Goal: Task Accomplishment & Management: Manage account settings

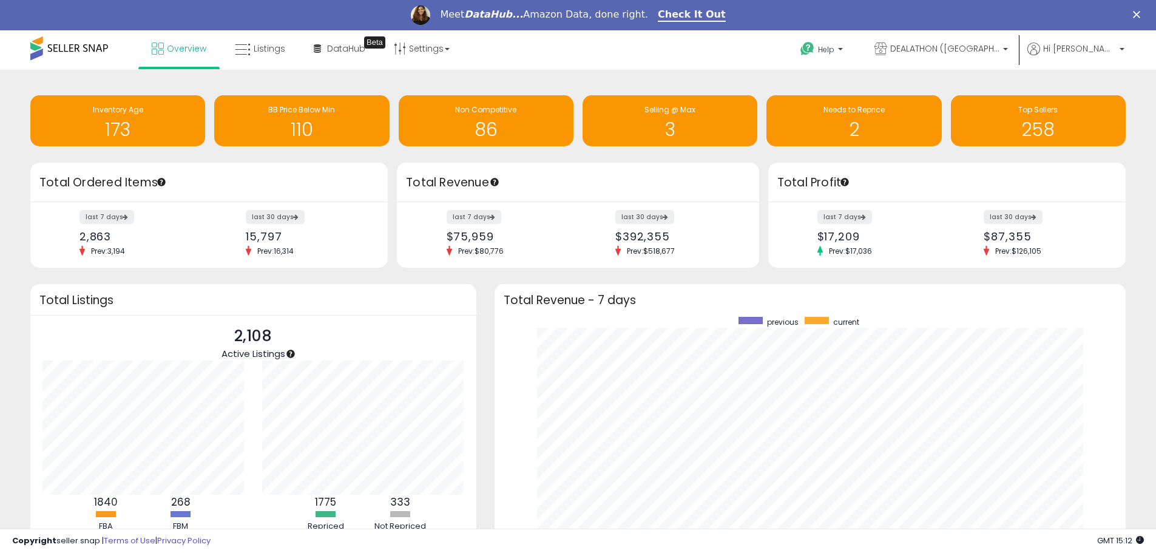
scroll to position [229, 607]
click at [834, 120] on h1 "2" at bounding box center [853, 130] width 163 height 20
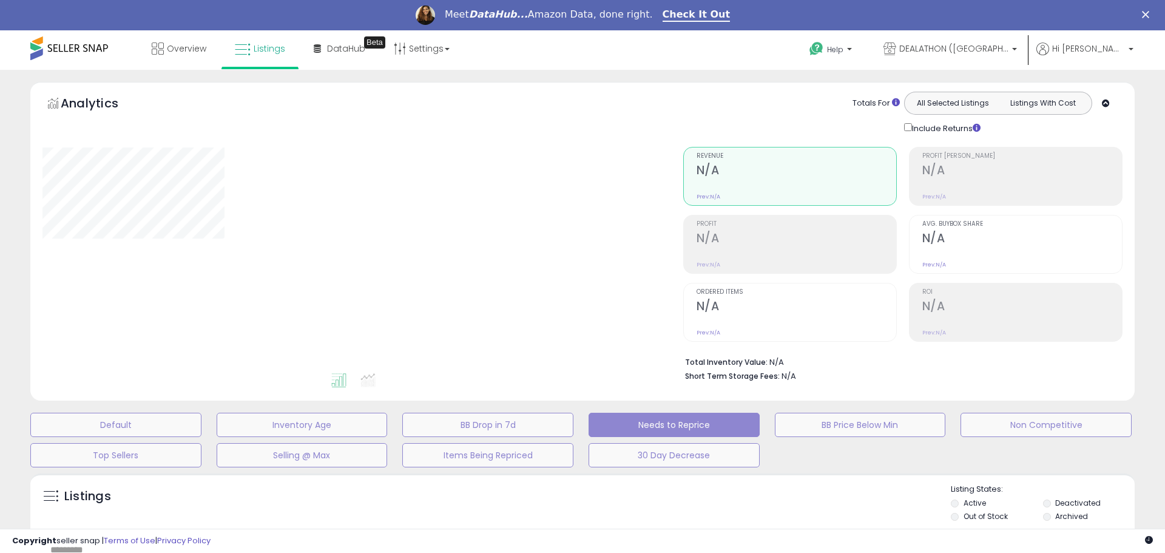
select select "**"
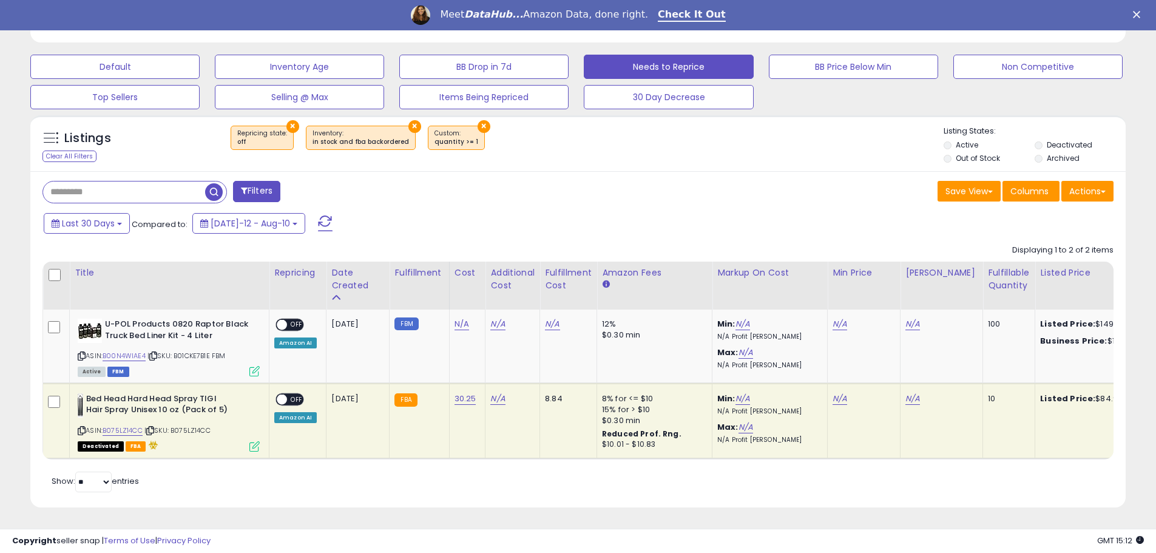
scroll to position [367, 0]
click at [81, 353] on icon at bounding box center [82, 356] width 8 height 7
click at [458, 318] on link "N/A" at bounding box center [461, 324] width 15 height 12
type input "*****"
click button "submit" at bounding box center [493, 293] width 21 height 18
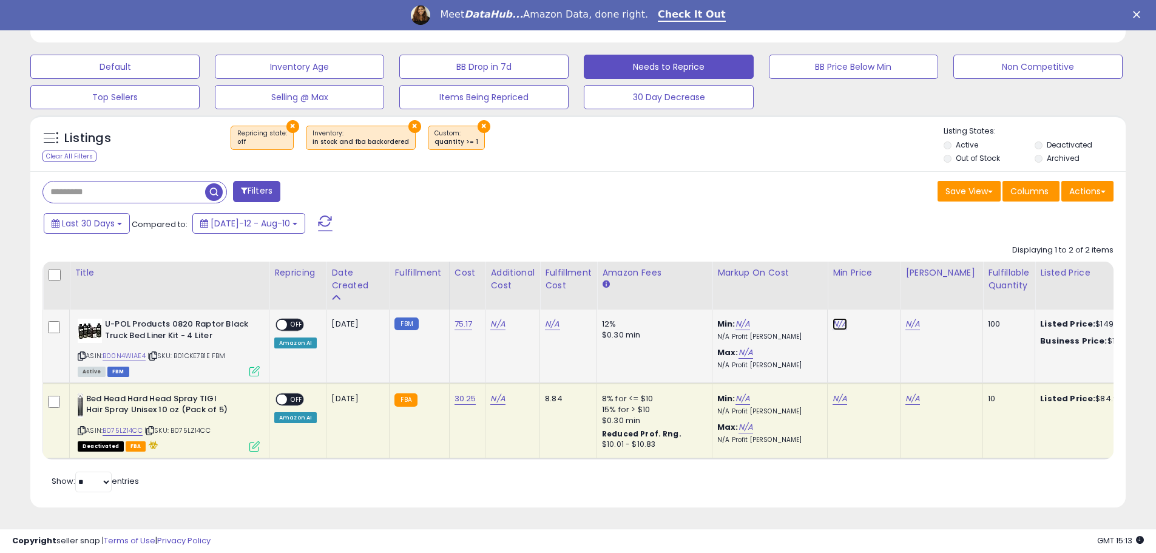
click at [837, 318] on link "N/A" at bounding box center [839, 324] width 15 height 12
type input "******"
click button "submit" at bounding box center [871, 293] width 21 height 18
click at [906, 318] on link "N/A" at bounding box center [912, 324] width 15 height 12
type input "******"
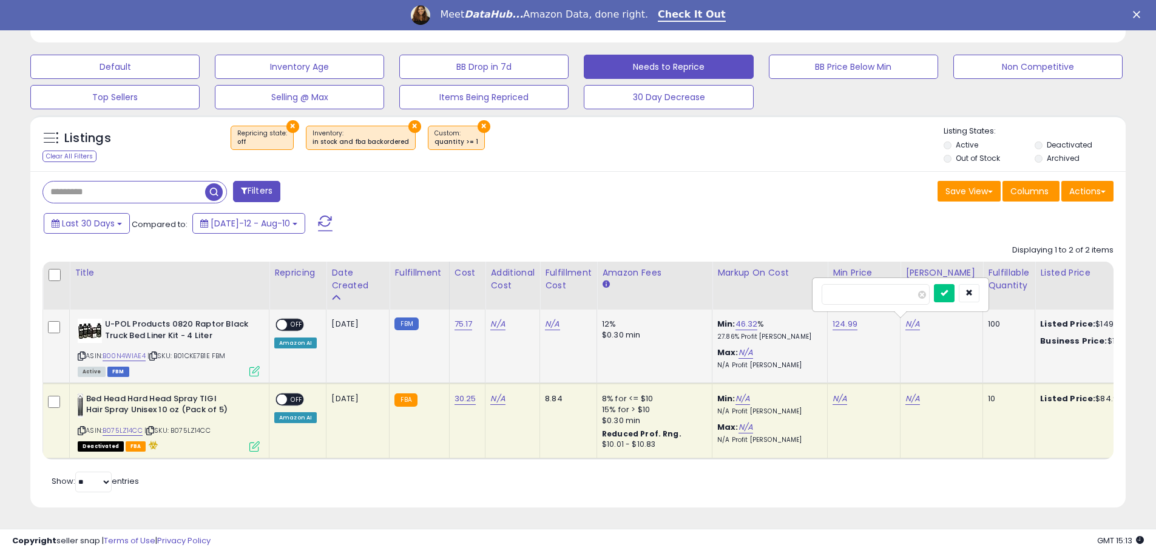
click button "submit" at bounding box center [944, 293] width 21 height 18
click at [297, 320] on span "OFF" at bounding box center [296, 325] width 19 height 10
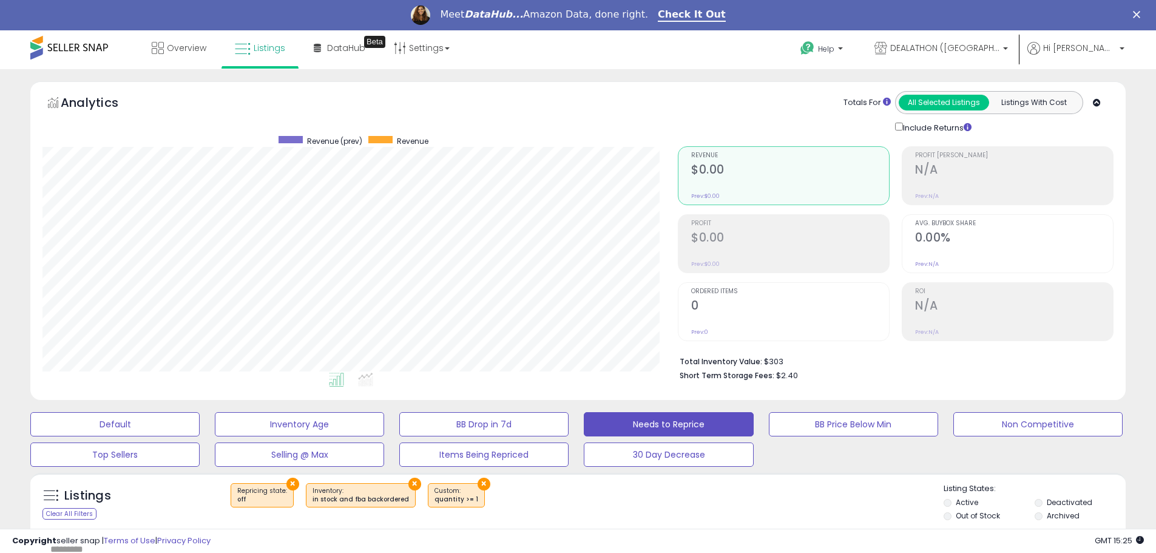
scroll to position [0, 0]
click at [197, 46] on span "Overview" at bounding box center [186, 48] width 39 height 12
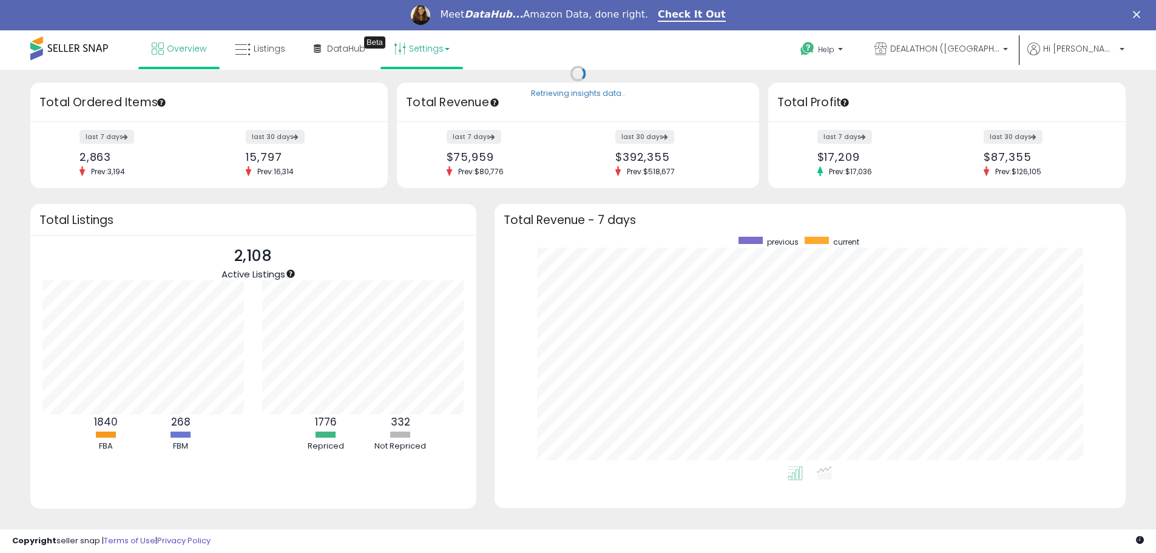
scroll to position [229, 607]
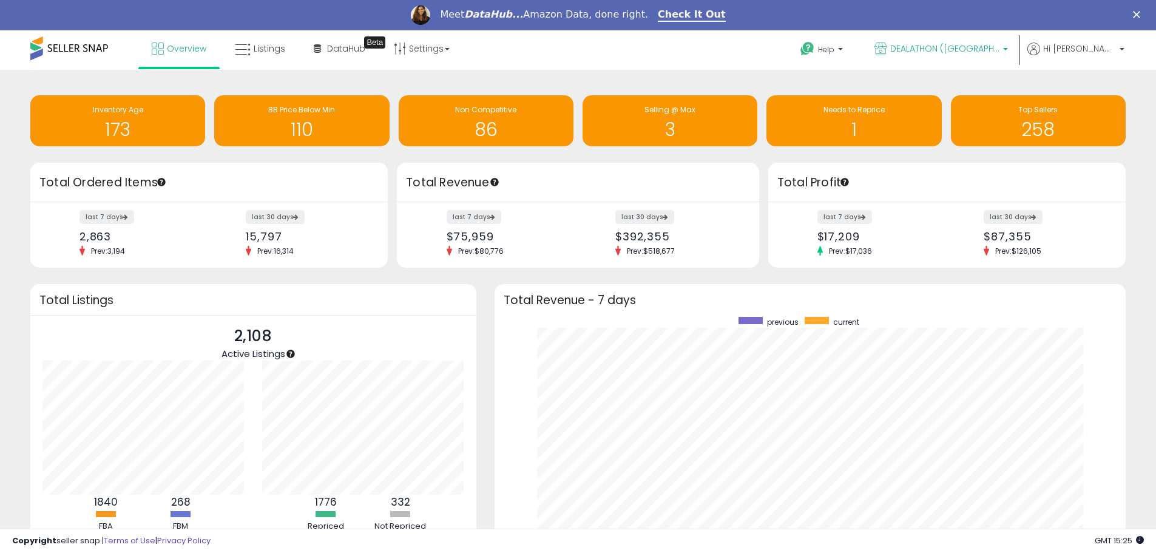
drag, startPoint x: 970, startPoint y: 52, endPoint x: 960, endPoint y: 56, distance: 10.9
click at [968, 53] on span "DEALATHON ([GEOGRAPHIC_DATA])" at bounding box center [944, 48] width 109 height 12
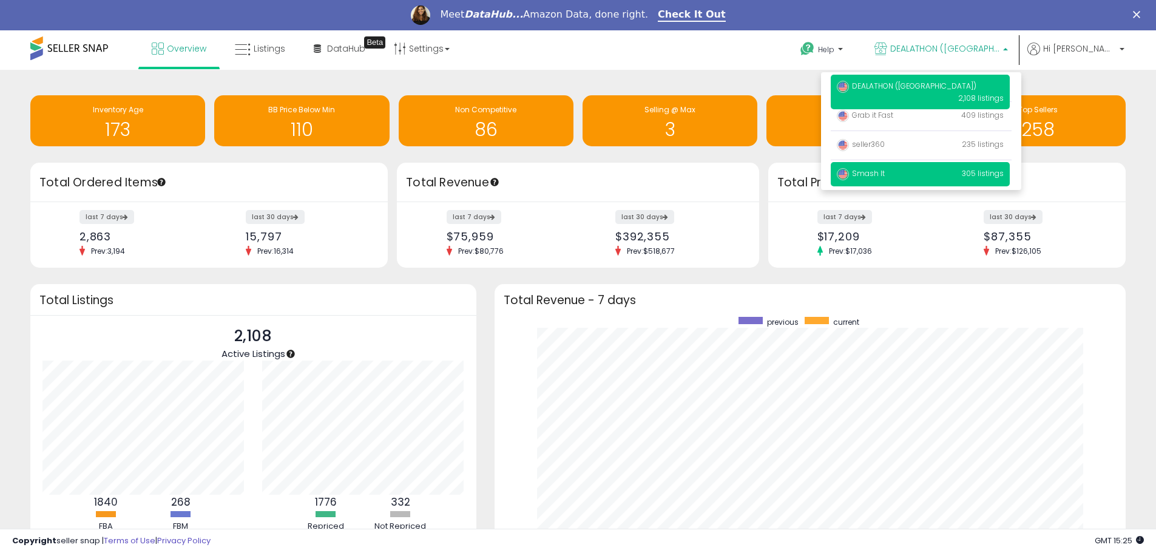
click at [885, 172] on span "Smash It" at bounding box center [861, 173] width 48 height 10
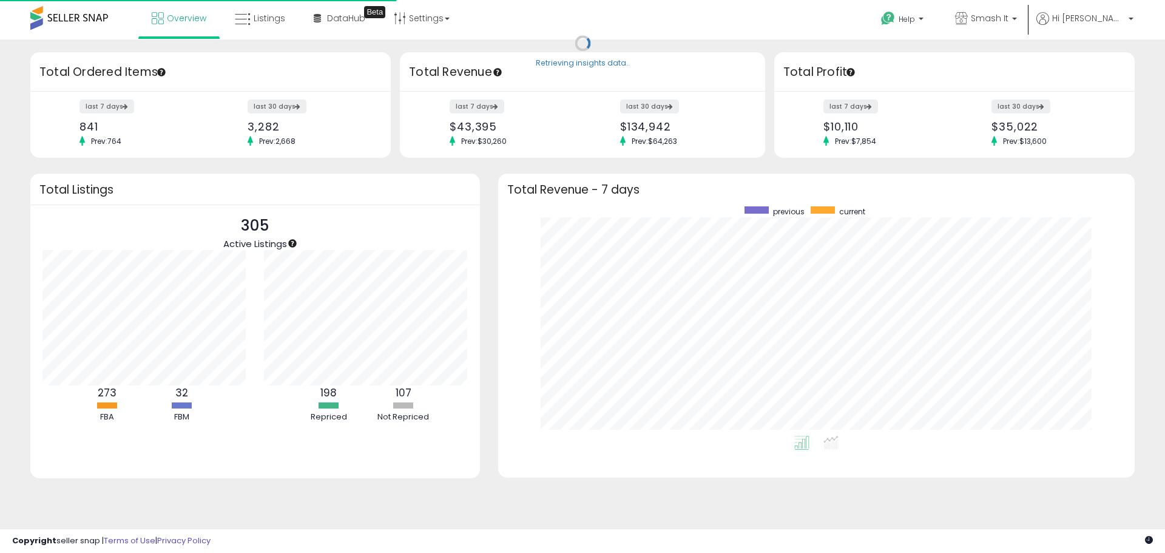
scroll to position [229, 607]
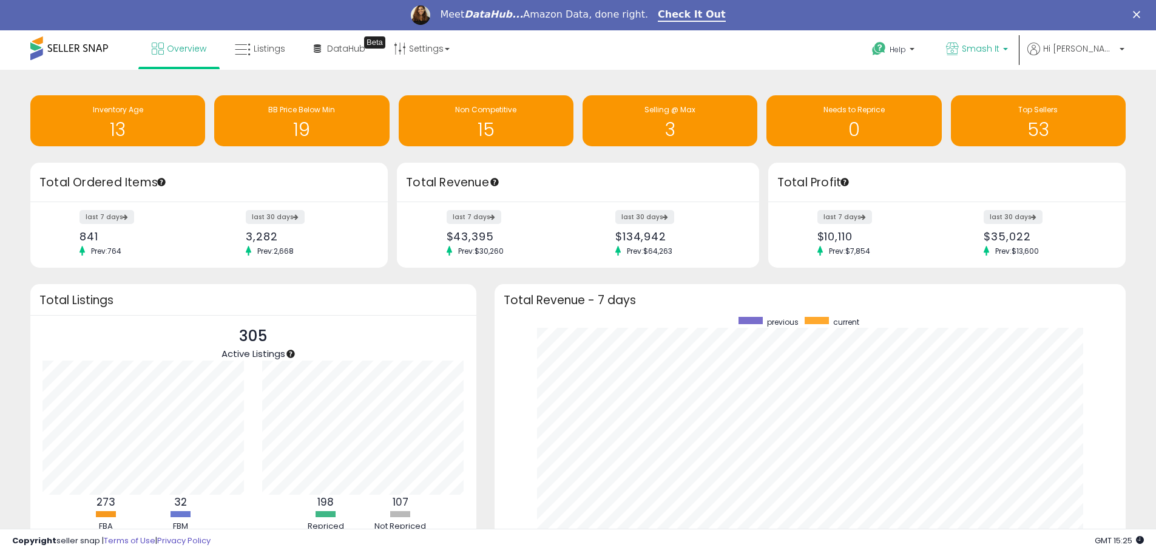
click at [959, 50] on icon at bounding box center [952, 48] width 13 height 13
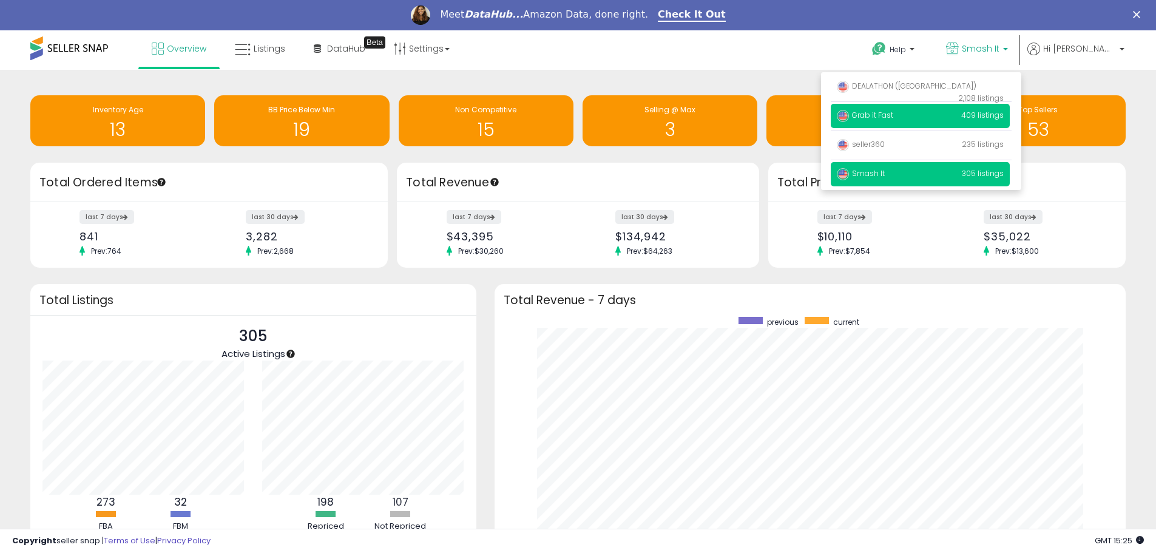
click at [925, 112] on p "Grab it Fast 409 listings" at bounding box center [920, 116] width 179 height 24
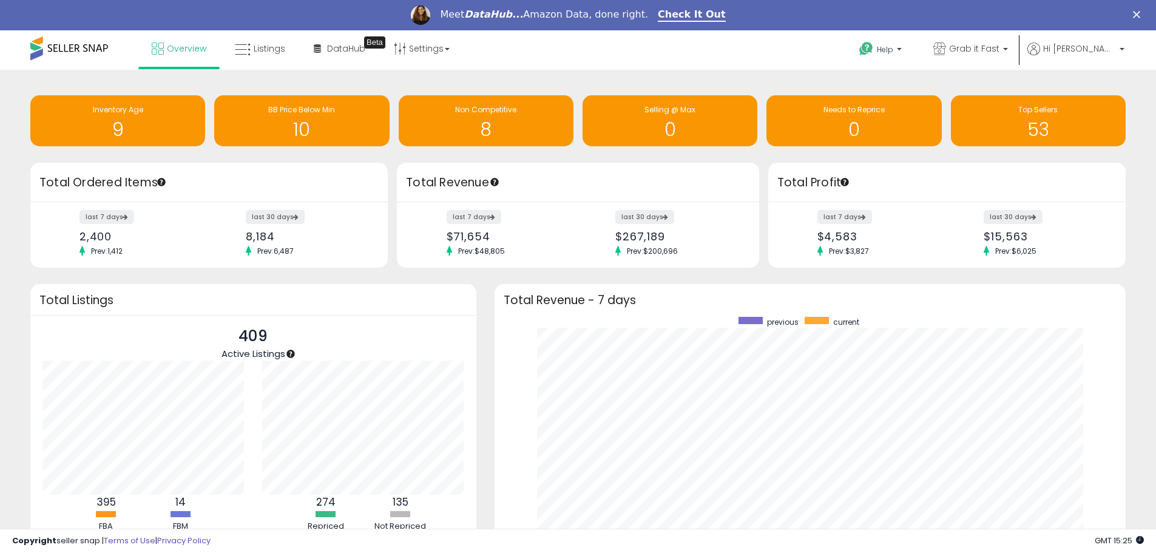
scroll to position [229, 607]
